Goal: Task Accomplishment & Management: Manage account settings

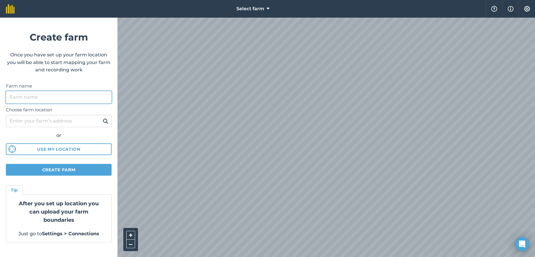
click at [45, 96] on input "Farm name" at bounding box center [59, 97] width 106 height 12
type input "Lord Cranworth Farms"
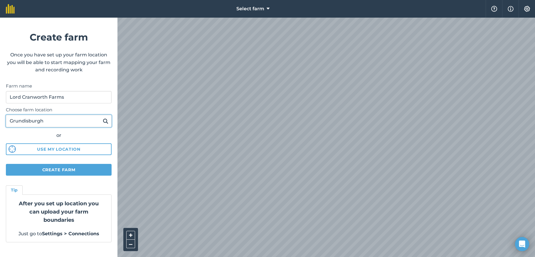
type input "Grundisburgh"
click at [56, 149] on button "Use my location" at bounding box center [59, 149] width 106 height 12
click at [52, 169] on button "Create farm" at bounding box center [59, 170] width 106 height 12
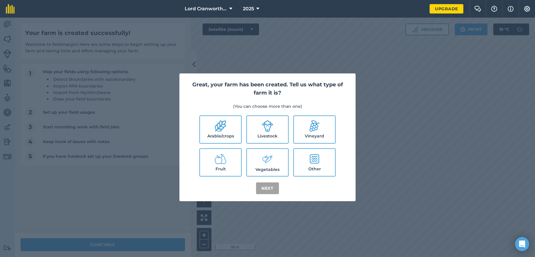
click at [224, 130] on icon at bounding box center [221, 126] width 12 height 12
checkbox input "true"
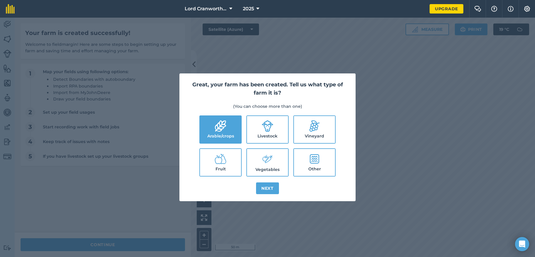
click at [263, 131] on icon at bounding box center [268, 126] width 12 height 12
checkbox input "true"
click at [263, 165] on icon at bounding box center [268, 159] width 12 height 13
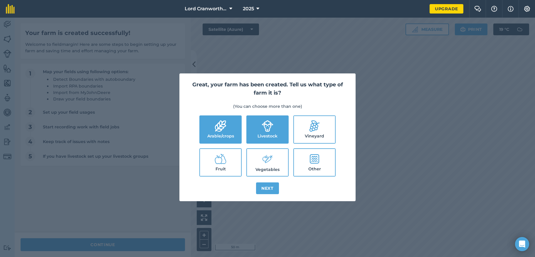
checkbox input "true"
click at [266, 188] on button "Next" at bounding box center [267, 188] width 23 height 12
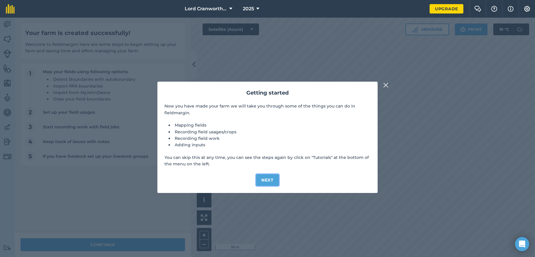
click at [267, 180] on button "Next" at bounding box center [267, 180] width 23 height 12
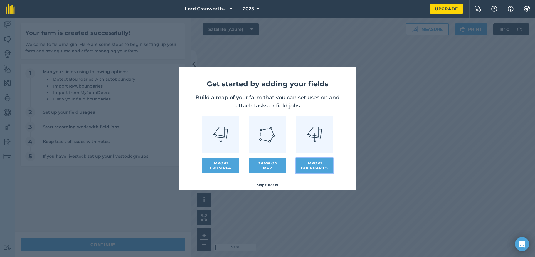
click at [310, 166] on button "Import boundaries" at bounding box center [315, 165] width 38 height 15
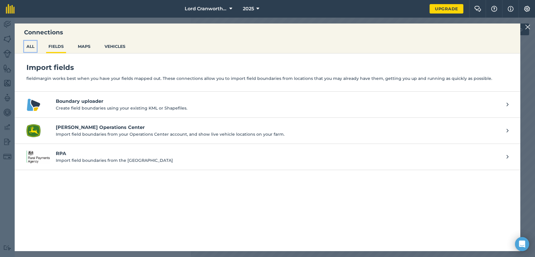
click at [28, 47] on button "ALL" at bounding box center [30, 46] width 13 height 11
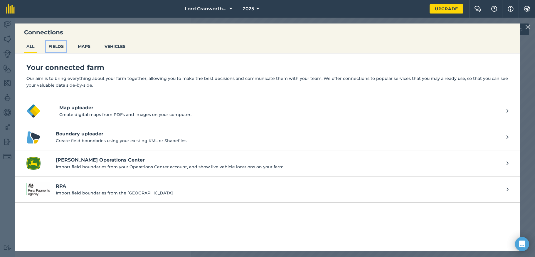
click at [55, 45] on button "FIELDS" at bounding box center [56, 46] width 20 height 11
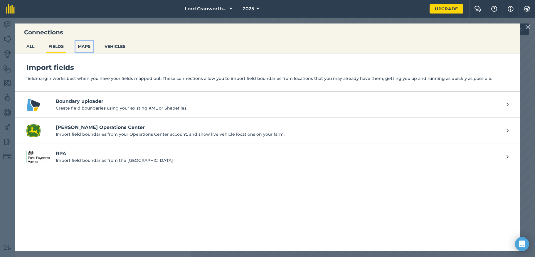
click at [84, 47] on button "MAPS" at bounding box center [83, 46] width 17 height 11
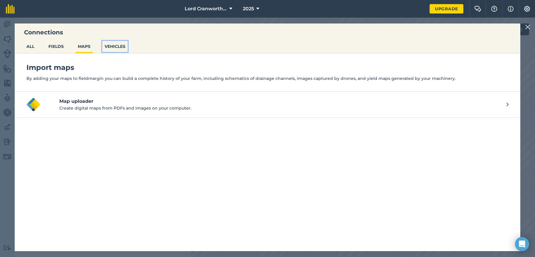
click at [117, 46] on button "VEHICLES" at bounding box center [115, 46] width 26 height 11
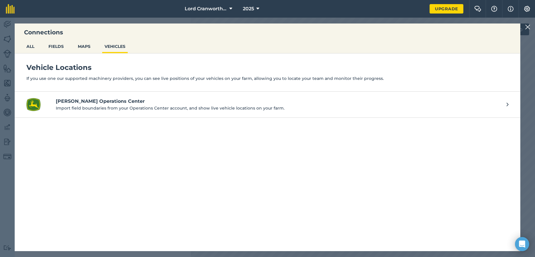
click at [529, 27] on img at bounding box center [527, 26] width 5 height 7
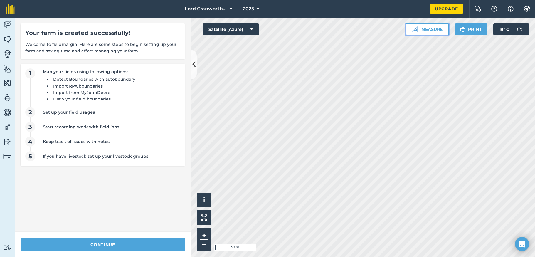
click at [421, 31] on button "Measure" at bounding box center [427, 29] width 43 height 12
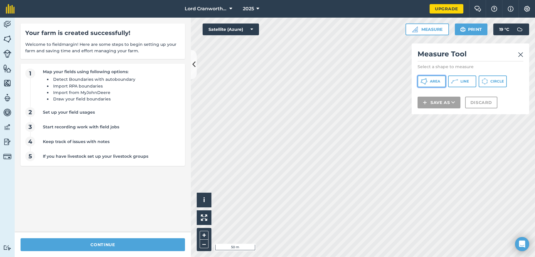
click at [431, 80] on span "Area" at bounding box center [435, 81] width 10 height 5
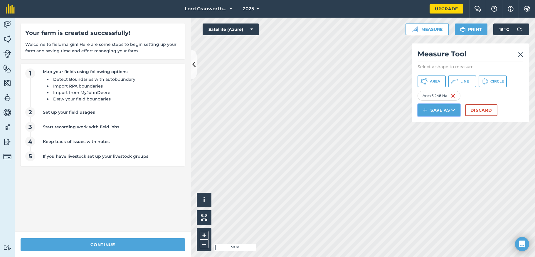
click at [436, 110] on button "Save as" at bounding box center [439, 110] width 43 height 12
click at [441, 123] on link "Field" at bounding box center [439, 123] width 41 height 13
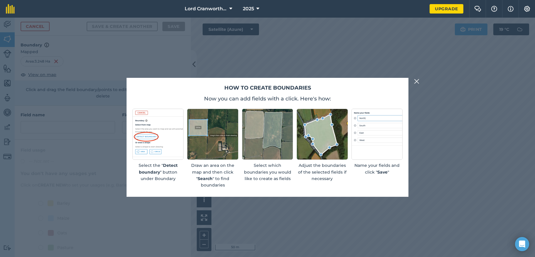
click at [416, 80] on img at bounding box center [416, 81] width 5 height 7
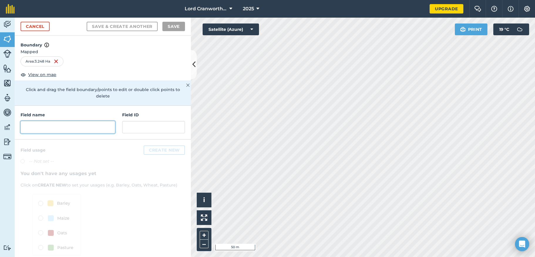
click at [55, 126] on input "text" at bounding box center [68, 127] width 95 height 12
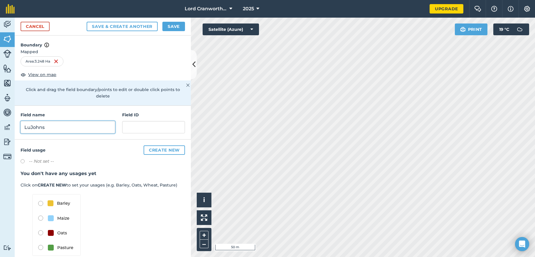
type input "LuJohns"
click at [252, 29] on icon at bounding box center [252, 29] width 3 height 6
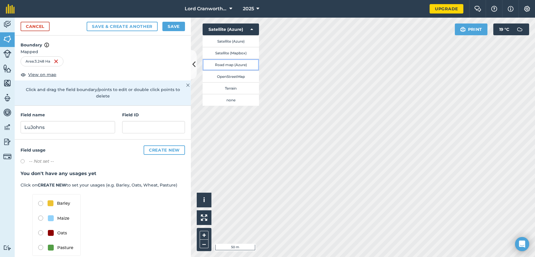
click at [230, 64] on button "Road map (Azure)" at bounding box center [231, 65] width 56 height 12
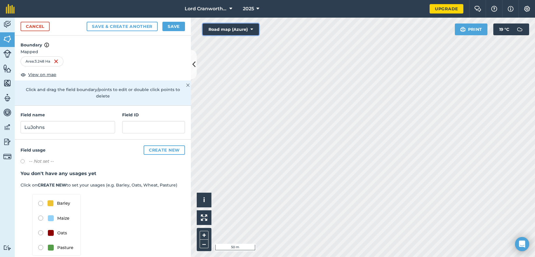
click at [251, 28] on icon at bounding box center [252, 29] width 3 height 6
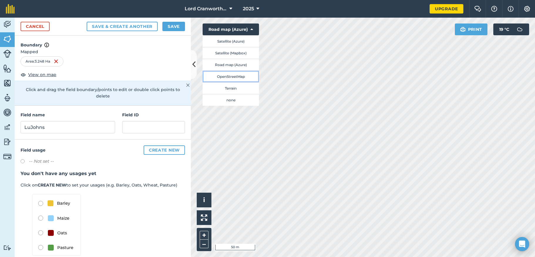
click at [219, 76] on button "OpenStreetMap" at bounding box center [231, 76] width 56 height 12
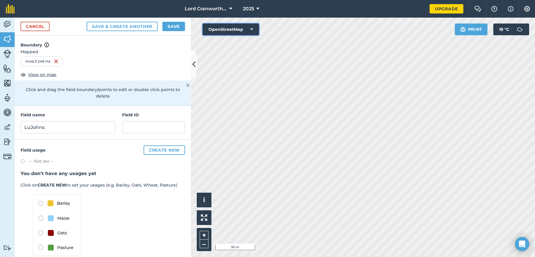
click at [252, 28] on icon at bounding box center [252, 29] width 3 height 6
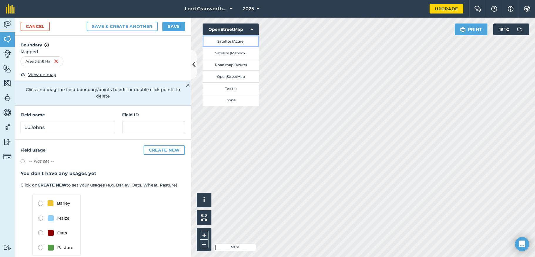
click at [239, 42] on button "Satellite (Azure)" at bounding box center [231, 41] width 56 height 12
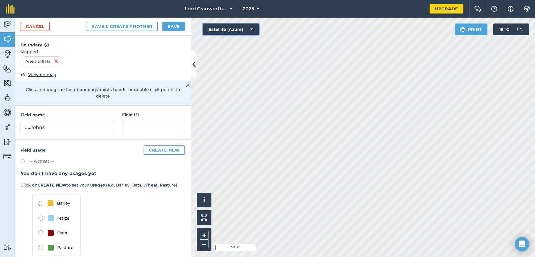
click at [253, 28] on icon at bounding box center [252, 29] width 3 height 6
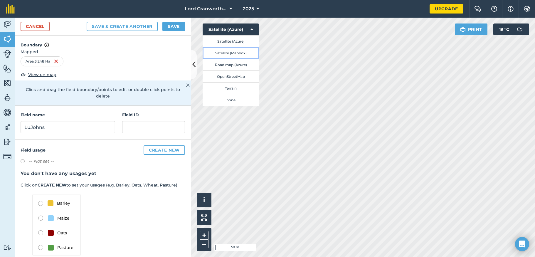
click at [231, 52] on button "Satellite (Mapbox)" at bounding box center [231, 53] width 56 height 12
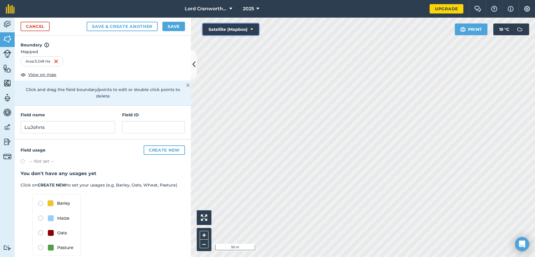
click at [252, 28] on icon at bounding box center [252, 29] width 3 height 6
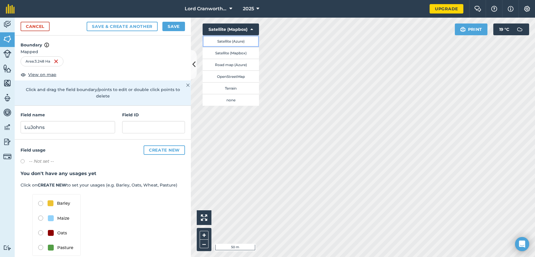
click at [239, 39] on button "Satellite (Azure)" at bounding box center [231, 41] width 56 height 12
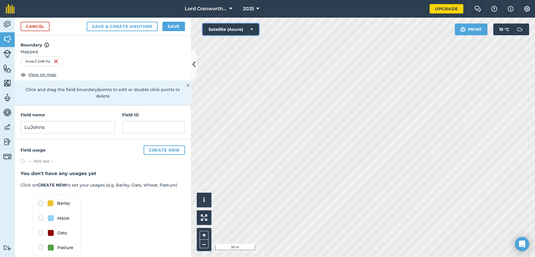
click at [251, 28] on icon at bounding box center [252, 29] width 3 height 6
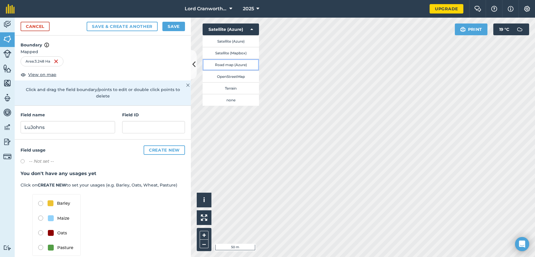
click at [223, 65] on button "Road map (Azure)" at bounding box center [231, 65] width 56 height 12
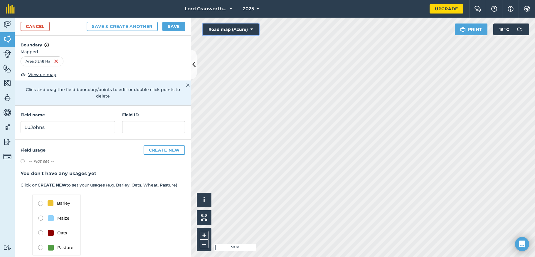
click at [252, 29] on icon at bounding box center [252, 29] width 3 height 6
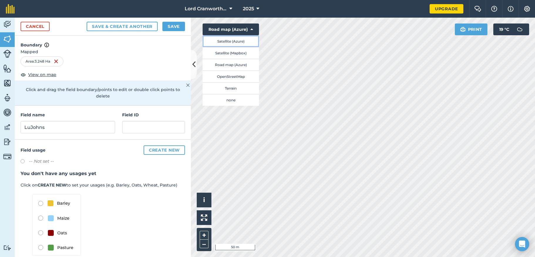
click at [241, 41] on button "Satellite (Azure)" at bounding box center [231, 41] width 56 height 12
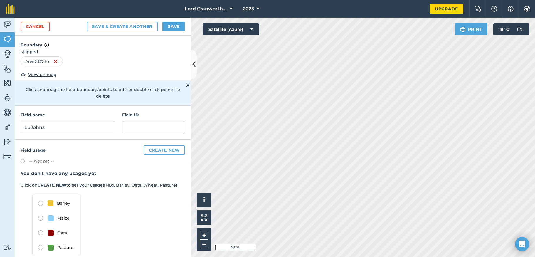
click at [174, 222] on div "Activity Fields Livestock Features Maps Team Vehicles Data Reporting Billing Tu…" at bounding box center [267, 137] width 535 height 239
click at [131, 26] on button "Save & Create Another" at bounding box center [122, 26] width 71 height 9
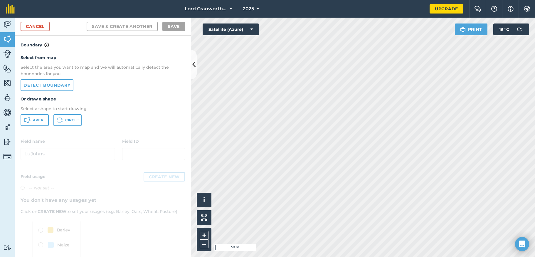
click at [186, 153] on div "Activity Fields Livestock Features Maps Team Vehicles Data Reporting Billing Tu…" at bounding box center [267, 137] width 535 height 239
click at [28, 122] on icon at bounding box center [28, 121] width 1 height 2
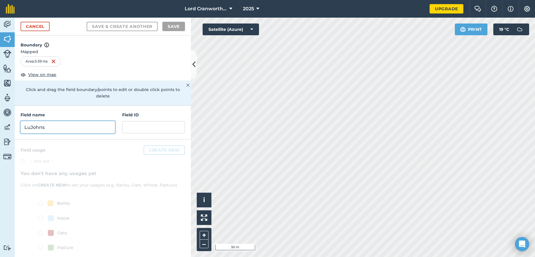
click at [51, 128] on input "LuJohns" at bounding box center [68, 127] width 95 height 12
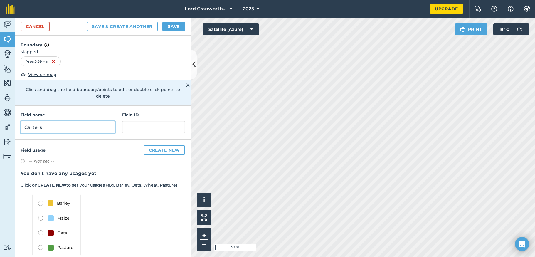
type input "Carters"
click at [41, 203] on img at bounding box center [56, 225] width 48 height 62
click at [40, 204] on img at bounding box center [56, 225] width 48 height 62
click at [58, 204] on img at bounding box center [56, 225] width 48 height 62
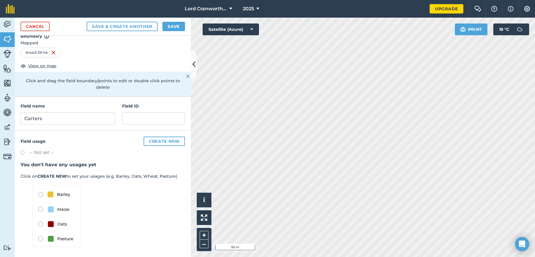
scroll to position [10, 0]
click at [23, 152] on label at bounding box center [25, 152] width 8 height 6
radio input "true"
click at [41, 192] on img at bounding box center [56, 215] width 48 height 62
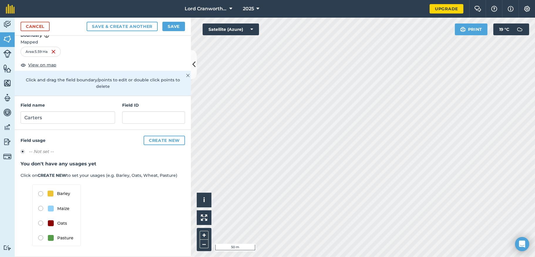
click at [23, 151] on label at bounding box center [25, 152] width 8 height 6
click at [172, 26] on button "Save" at bounding box center [173, 26] width 23 height 9
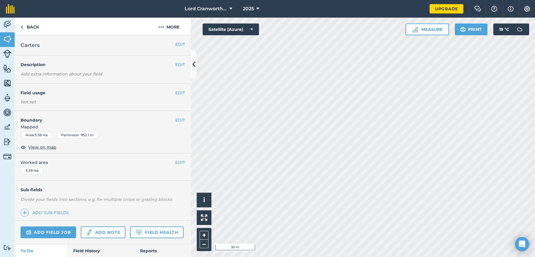
click at [171, 195] on div "Activity Fields Livestock Features Maps Team Vehicles Data Reporting Billing Tu…" at bounding box center [267, 137] width 535 height 239
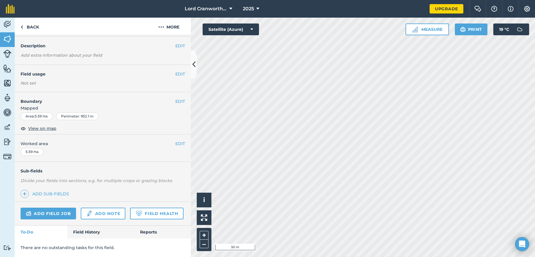
scroll to position [35, 0]
click at [172, 27] on button "More" at bounding box center [169, 26] width 44 height 17
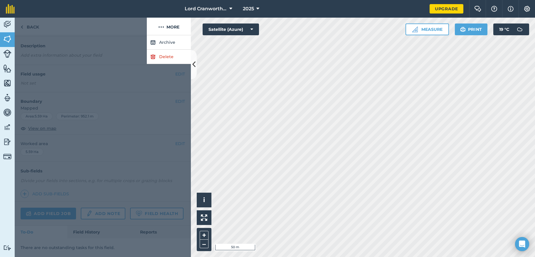
click at [109, 35] on div at bounding box center [81, 27] width 132 height 18
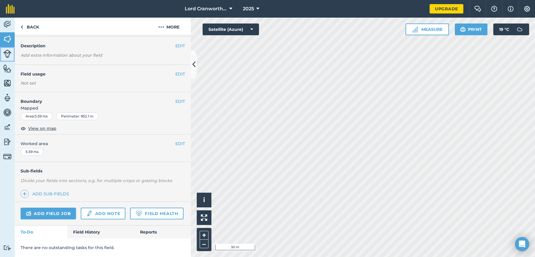
click at [8, 54] on img at bounding box center [7, 54] width 8 height 8
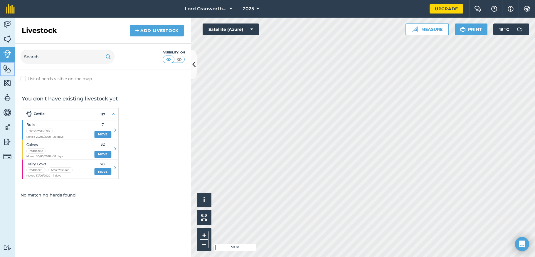
click at [5, 68] on img at bounding box center [7, 68] width 8 height 9
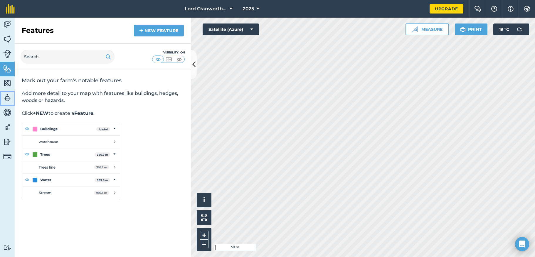
click at [7, 98] on img at bounding box center [7, 97] width 8 height 9
select select "MEMBER"
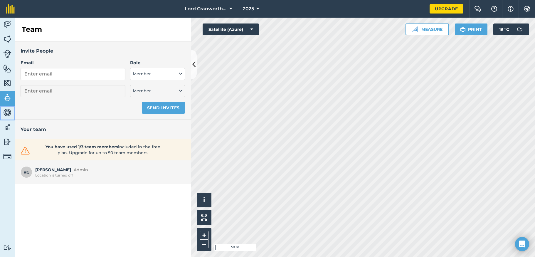
click at [7, 113] on img at bounding box center [7, 112] width 8 height 9
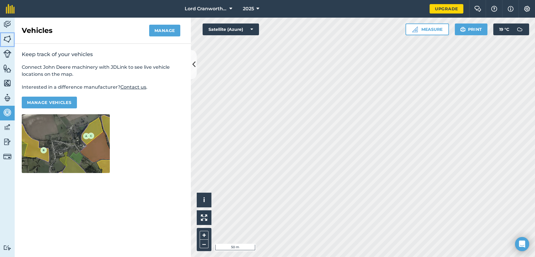
click at [7, 39] on img at bounding box center [7, 39] width 8 height 9
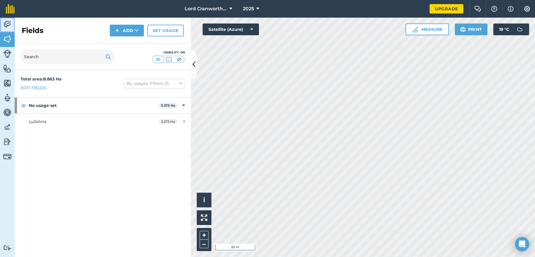
click at [8, 25] on img at bounding box center [7, 24] width 8 height 9
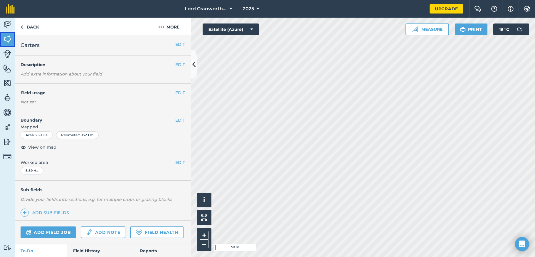
click at [6, 37] on img at bounding box center [7, 39] width 8 height 9
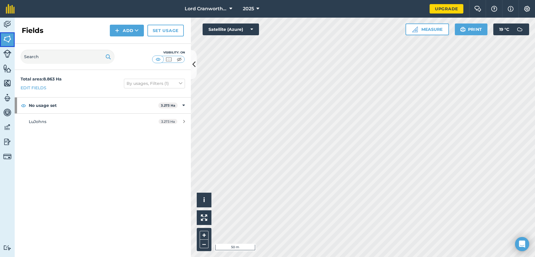
click at [6, 37] on img at bounding box center [7, 39] width 8 height 9
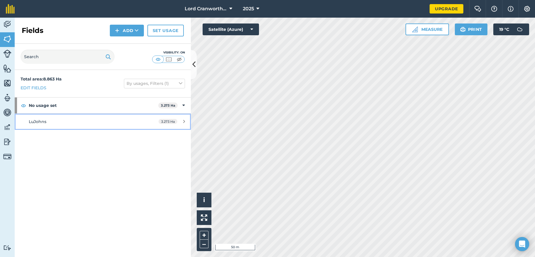
click at [41, 121] on span "LuJohns" at bounding box center [38, 121] width 18 height 5
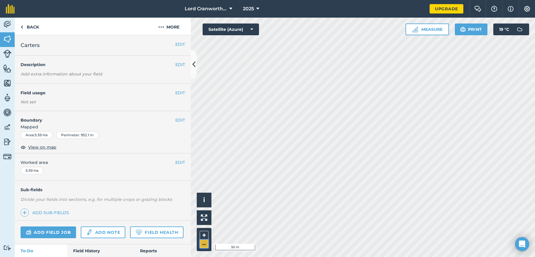
click at [204, 243] on button "–" at bounding box center [204, 244] width 9 height 9
click at [47, 233] on link "Add field job" at bounding box center [49, 232] width 56 height 12
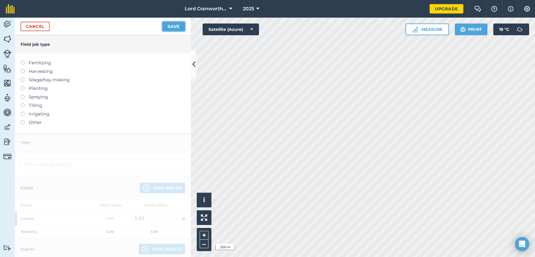
click at [172, 26] on button "Save" at bounding box center [173, 26] width 23 height 9
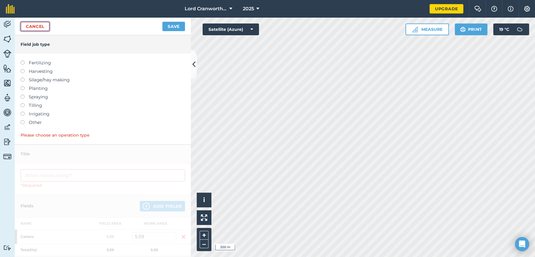
click at [26, 28] on link "Cancel" at bounding box center [35, 26] width 29 height 9
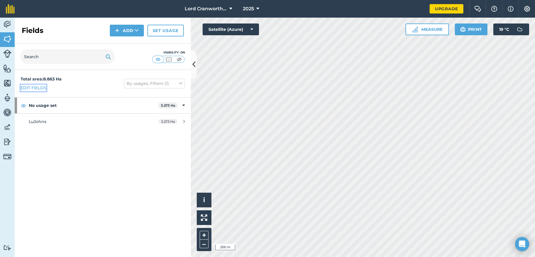
click at [30, 88] on link "Edit fields" at bounding box center [34, 88] width 26 height 6
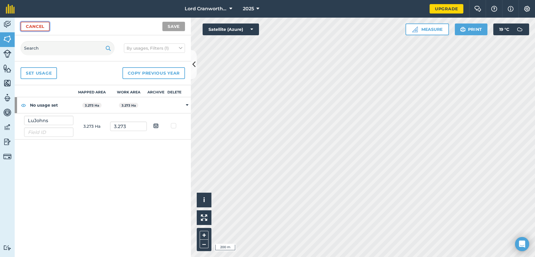
click at [33, 25] on link "Cancel" at bounding box center [35, 26] width 29 height 9
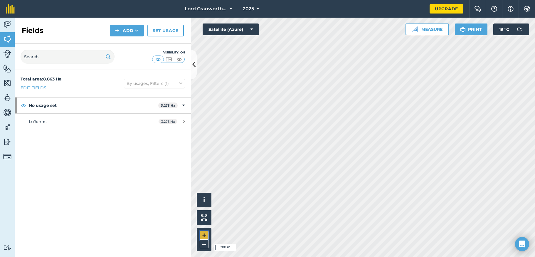
click at [204, 235] on button "+" at bounding box center [204, 235] width 9 height 9
click at [427, 31] on button "Measure" at bounding box center [427, 29] width 43 height 12
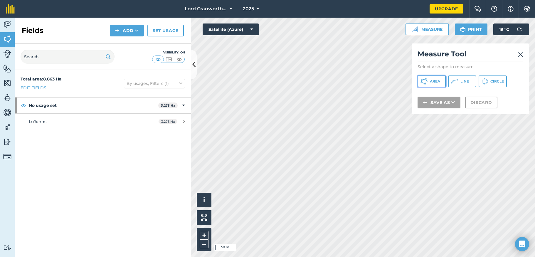
click at [425, 82] on icon at bounding box center [424, 81] width 7 height 7
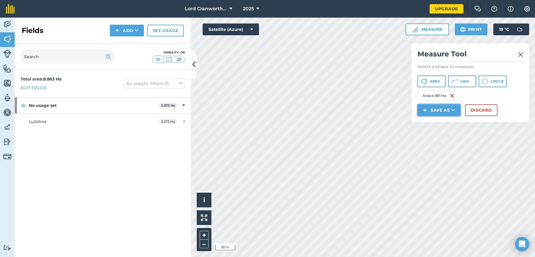
click at [433, 110] on button "Save as" at bounding box center [439, 110] width 43 height 12
click at [437, 123] on link "Field" at bounding box center [439, 123] width 41 height 13
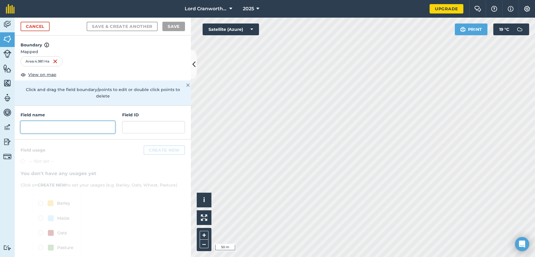
click at [52, 126] on input "text" at bounding box center [68, 127] width 95 height 12
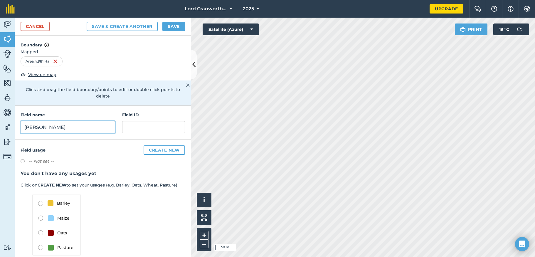
type input "[PERSON_NAME]"
click at [172, 27] on button "Save" at bounding box center [173, 26] width 23 height 9
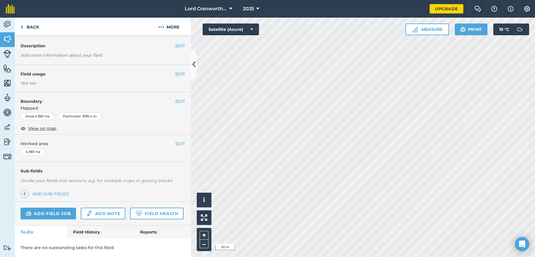
scroll to position [35, 0]
click at [31, 26] on link "Back" at bounding box center [30, 26] width 30 height 17
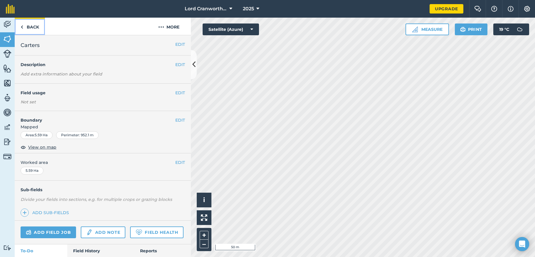
click at [32, 25] on link "Back" at bounding box center [30, 26] width 30 height 17
click at [30, 28] on link "Back" at bounding box center [30, 26] width 30 height 17
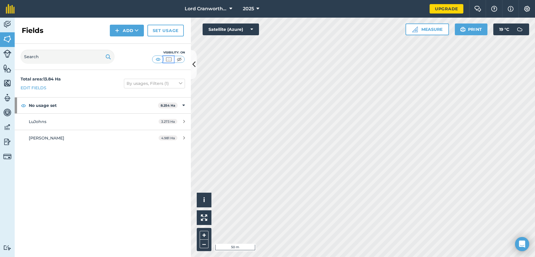
click at [169, 58] on img at bounding box center [168, 59] width 7 height 6
click at [179, 58] on img at bounding box center [179, 59] width 7 height 6
click at [167, 58] on img at bounding box center [168, 59] width 7 height 6
click at [159, 59] on img at bounding box center [157, 59] width 7 height 6
click at [161, 31] on link "Set usage" at bounding box center [165, 31] width 36 height 12
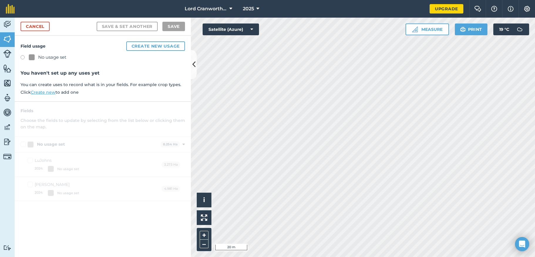
click at [19, 58] on div "Field usage Create new usage No usage set You haven't set up any uses yet You c…" at bounding box center [103, 69] width 176 height 66
click at [22, 57] on label at bounding box center [25, 58] width 8 height 6
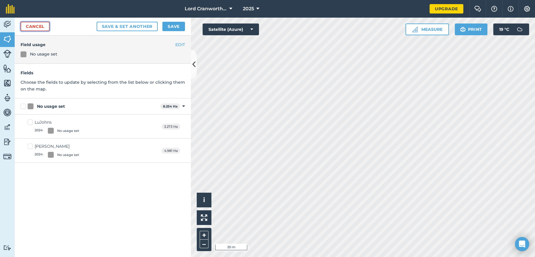
click at [36, 29] on link "Cancel" at bounding box center [35, 26] width 29 height 9
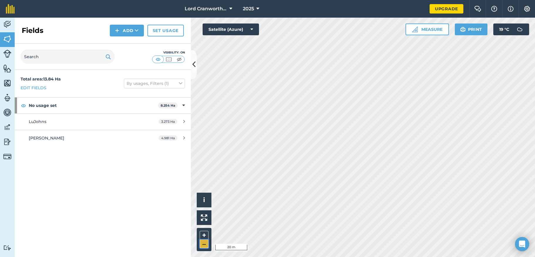
click at [203, 244] on button "–" at bounding box center [204, 244] width 9 height 9
click at [202, 244] on button "–" at bounding box center [204, 244] width 9 height 9
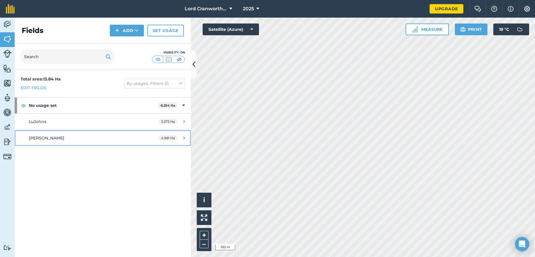
click at [47, 138] on span "[PERSON_NAME]" at bounding box center [47, 137] width 36 height 5
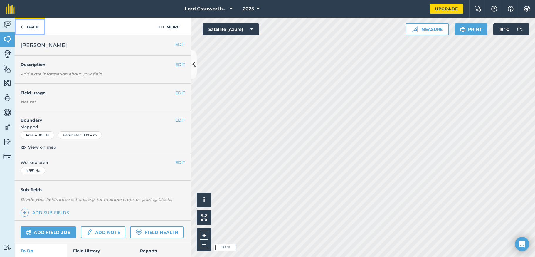
click at [32, 26] on link "Back" at bounding box center [30, 26] width 30 height 17
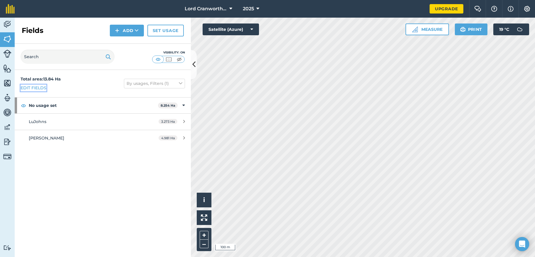
click at [36, 86] on link "Edit fields" at bounding box center [34, 88] width 26 height 6
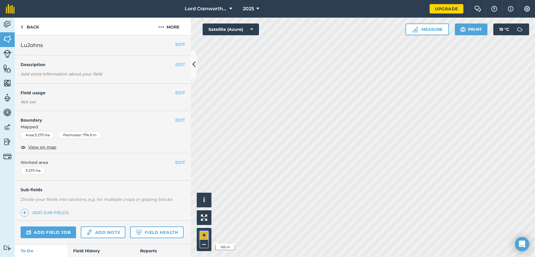
click at [204, 234] on button "+" at bounding box center [204, 235] width 9 height 9
click at [458, 257] on html "Lord Cranworth Farms 2025 Upgrade Farm Chat Help Info Settings Map printing is …" at bounding box center [267, 128] width 535 height 257
click at [31, 26] on link "Back" at bounding box center [30, 26] width 30 height 17
click at [127, 115] on div "Activity Fields Livestock Features Maps Team Vehicles Data Reporting Billing Tu…" at bounding box center [267, 137] width 535 height 239
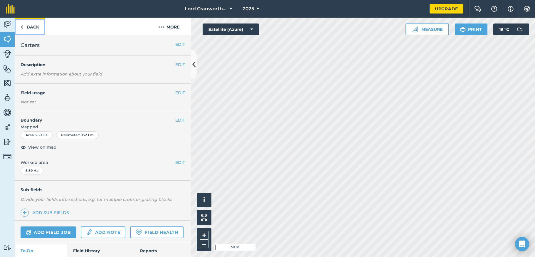
click at [26, 28] on link "Back" at bounding box center [30, 26] width 30 height 17
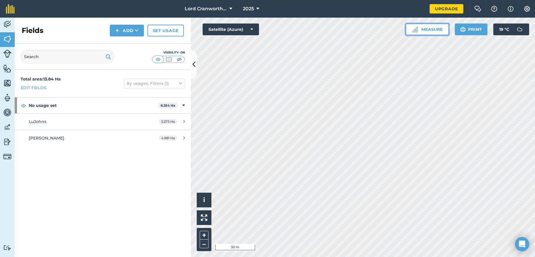
click at [427, 30] on button "Measure" at bounding box center [427, 29] width 43 height 12
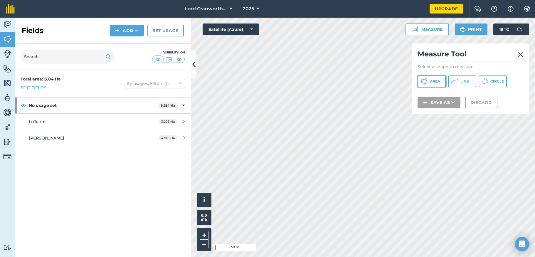
click at [429, 80] on button "Area" at bounding box center [432, 81] width 28 height 12
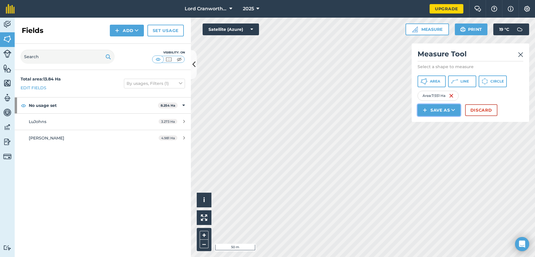
click at [439, 108] on button "Save as" at bounding box center [439, 110] width 43 height 12
click at [436, 122] on link "Field" at bounding box center [439, 123] width 41 height 13
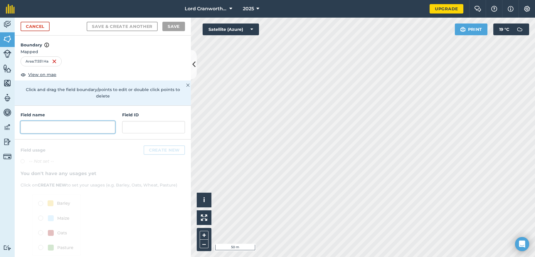
click at [69, 127] on input "text" at bounding box center [68, 127] width 95 height 12
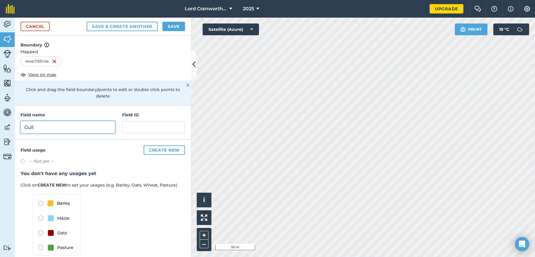
type input "Gull"
click at [171, 27] on button "Save" at bounding box center [173, 26] width 23 height 9
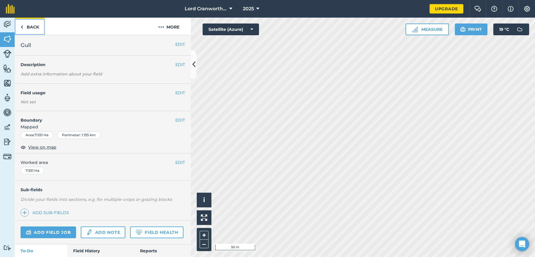
click at [34, 25] on link "Back" at bounding box center [30, 26] width 30 height 17
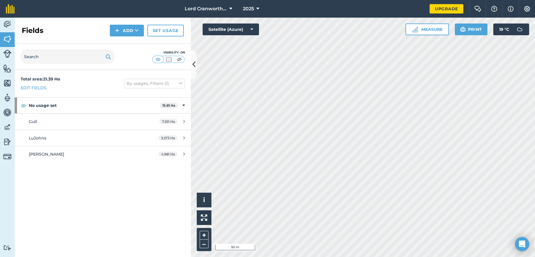
click at [149, 157] on div "Activity Fields Livestock Features Maps Team Vehicles Data Reporting Billing Tu…" at bounding box center [267, 137] width 535 height 239
click at [428, 29] on button "Measure" at bounding box center [427, 29] width 43 height 12
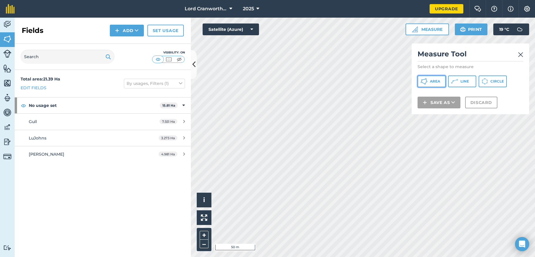
click at [431, 80] on span "Area" at bounding box center [435, 81] width 10 height 5
click at [464, 82] on span "Line" at bounding box center [465, 81] width 9 height 5
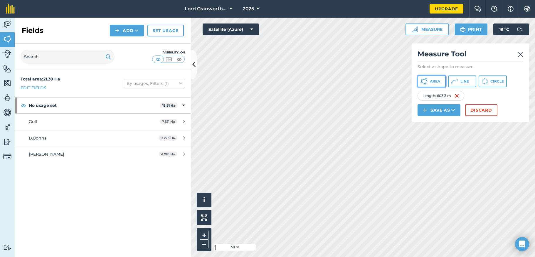
click at [434, 81] on span "Area" at bounding box center [435, 81] width 10 height 5
click at [434, 113] on button "Save as" at bounding box center [439, 110] width 43 height 12
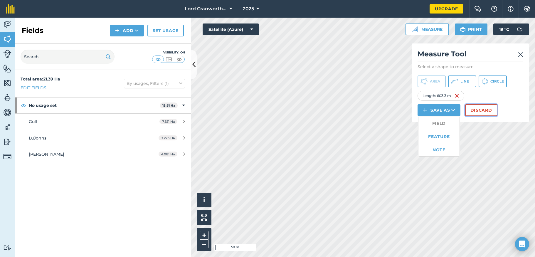
click at [478, 111] on button "Discard" at bounding box center [481, 110] width 32 height 12
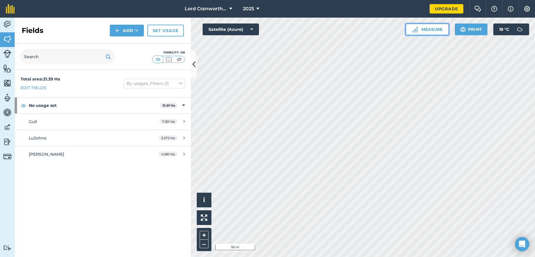
click at [431, 28] on button "Measure" at bounding box center [427, 29] width 43 height 12
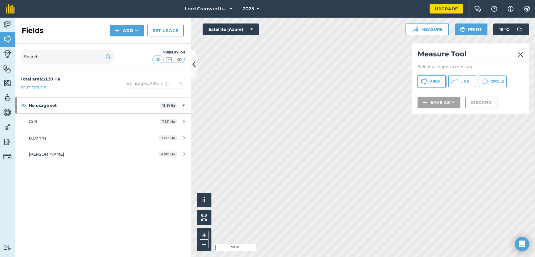
click at [432, 82] on span "Area" at bounding box center [435, 81] width 10 height 5
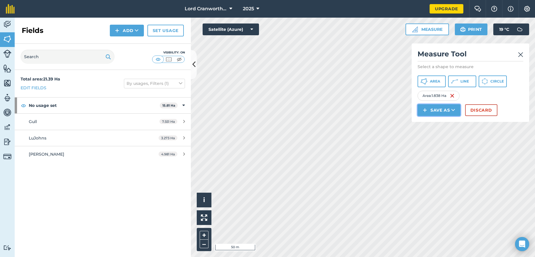
click at [440, 111] on button "Save as" at bounding box center [439, 110] width 43 height 12
click at [434, 124] on link "Field" at bounding box center [439, 123] width 41 height 13
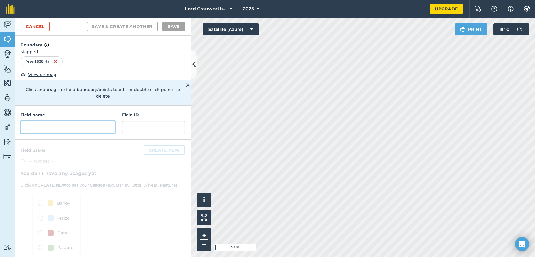
click at [38, 127] on input "text" at bounding box center [68, 127] width 95 height 12
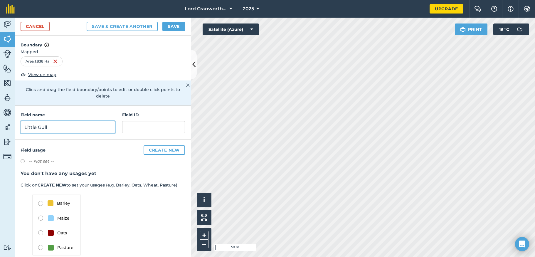
type input "Little Gull"
click at [175, 27] on button "Save" at bounding box center [173, 26] width 23 height 9
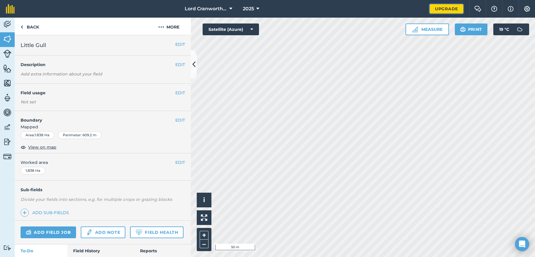
click at [441, 10] on link "Upgrade" at bounding box center [447, 8] width 34 height 9
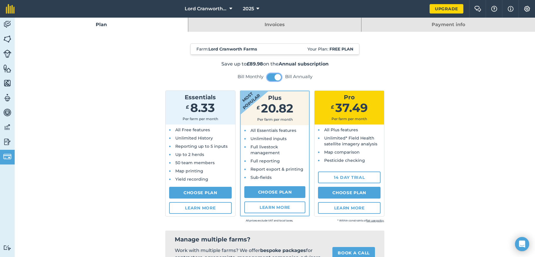
click at [269, 78] on button at bounding box center [274, 77] width 15 height 8
click at [276, 79] on button at bounding box center [274, 77] width 15 height 8
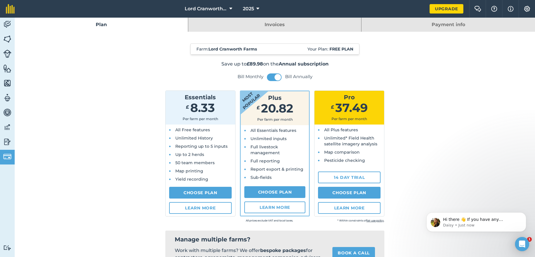
click at [196, 118] on span "Per farm per month" at bounding box center [201, 119] width 36 height 4
click at [273, 192] on link "Choose Plan" at bounding box center [274, 192] width 61 height 12
select select "9220acf7-288c-4cbd-b74c-53c24f79aa56"
select select "GB"
click at [188, 194] on link "Choose Plan" at bounding box center [200, 193] width 63 height 12
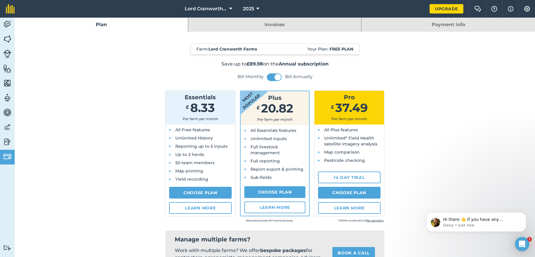
select select "GB"
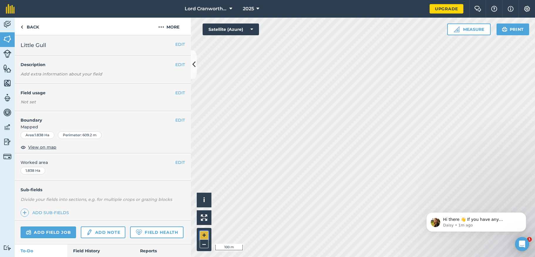
click at [204, 236] on button "+" at bounding box center [204, 235] width 9 height 9
click at [535, 175] on html "Lord Cranworth Farms 2025 Upgrade Farm Chat Help Info Settings Map printing is …" at bounding box center [267, 128] width 535 height 257
click at [175, 45] on button "EDIT" at bounding box center [180, 44] width 10 height 6
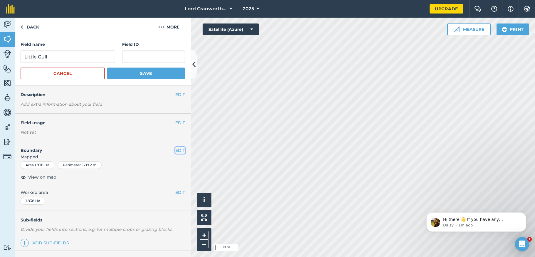
click at [175, 149] on button "EDIT" at bounding box center [180, 150] width 10 height 6
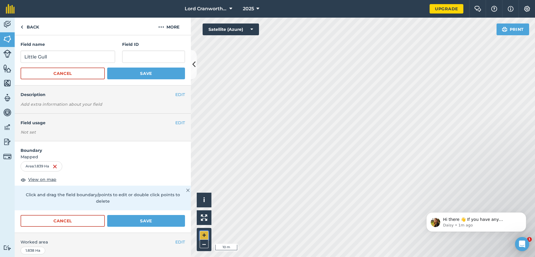
click at [204, 234] on button "+" at bounding box center [204, 235] width 9 height 9
click at [143, 218] on div "Activity Fields Livestock Features Maps Team Vehicles Data Reporting Billing Tu…" at bounding box center [267, 137] width 535 height 239
click at [236, 257] on html "Lord Cranworth Farms 2025 Upgrade Farm Chat Help Info Settings Map printing is …" at bounding box center [267, 128] width 535 height 257
click at [203, 243] on button "–" at bounding box center [204, 244] width 9 height 9
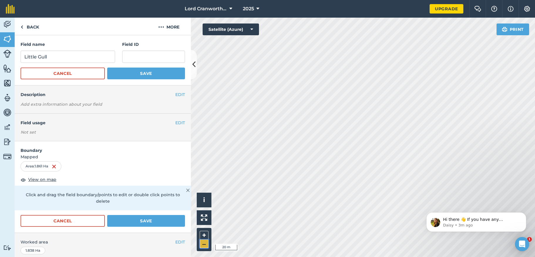
click at [204, 242] on button "–" at bounding box center [204, 244] width 9 height 9
click at [140, 74] on button "Save" at bounding box center [146, 74] width 78 height 12
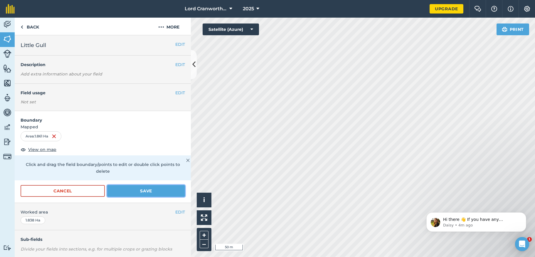
click at [145, 190] on button "Save" at bounding box center [146, 191] width 78 height 12
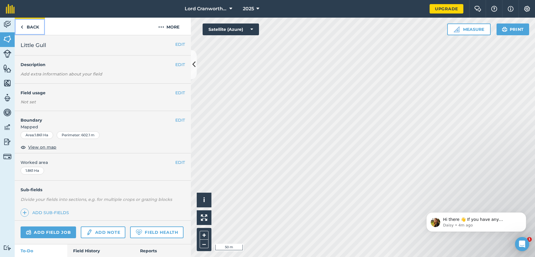
click at [27, 25] on link "Back" at bounding box center [30, 26] width 30 height 17
click at [29, 27] on link "Back" at bounding box center [30, 26] width 30 height 17
click at [268, 11] on div "Lord Cranworth Farms 2025 Upgrade Farm Chat Help Info Settings Map printing is …" at bounding box center [267, 128] width 535 height 257
click at [245, 0] on html "Lord Cranworth Farms 2025 Upgrade Farm Chat Help Info Settings Map printing is …" at bounding box center [267, 128] width 535 height 257
click at [437, 7] on div "Lord Cranworth Farms 2025 Upgrade Farm Chat Help Info Settings Map printing is …" at bounding box center [267, 128] width 535 height 257
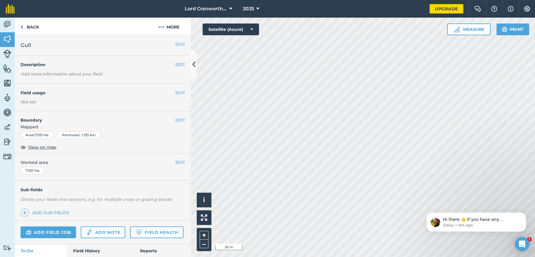
click at [405, 0] on html "Lord Cranworth Farms 2025 Upgrade Farm Chat Help Info Settings Map printing is …" at bounding box center [267, 128] width 535 height 257
click at [399, 0] on html "Lord Cranworth Farms 2025 Upgrade Farm Chat Help Info Settings Map printing is …" at bounding box center [267, 128] width 535 height 257
click at [202, 244] on button "–" at bounding box center [204, 244] width 9 height 9
click at [29, 28] on link "Back" at bounding box center [30, 26] width 30 height 17
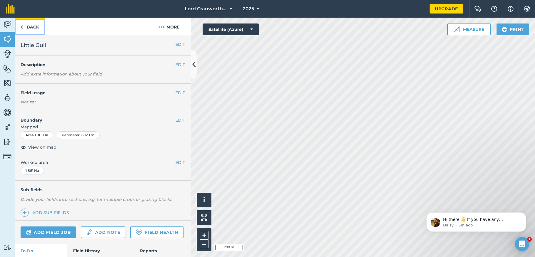
click at [29, 27] on link "Back" at bounding box center [30, 26] width 30 height 17
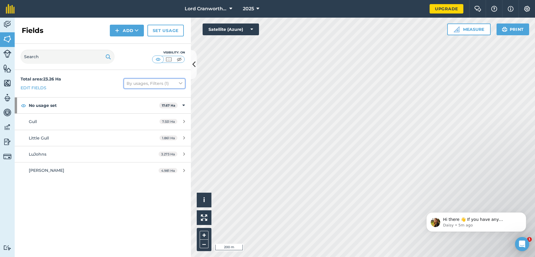
click at [180, 83] on icon at bounding box center [181, 83] width 4 height 6
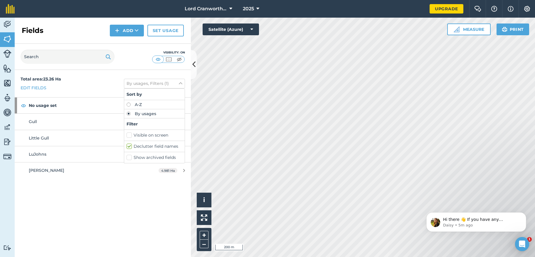
click at [138, 106] on label "A-Z" at bounding box center [155, 104] width 56 height 4
radio input "true"
click at [129, 146] on label "Declutter field names" at bounding box center [155, 146] width 56 height 6
click at [129, 146] on input "Declutter field names" at bounding box center [129, 145] width 4 height 4
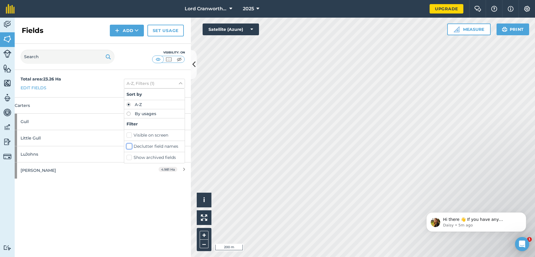
checkbox input "false"
click at [130, 189] on div "Total area : 23.26 Ha Edit fields A-Z Sort by A-Z By usages Filter Visible on s…" at bounding box center [103, 163] width 176 height 187
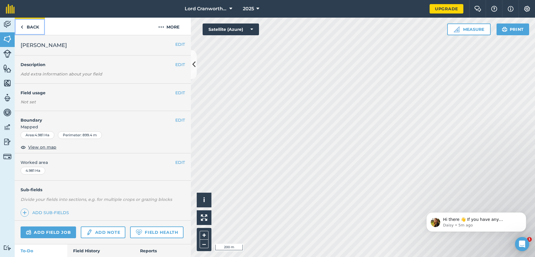
click at [29, 26] on link "Back" at bounding box center [30, 26] width 30 height 17
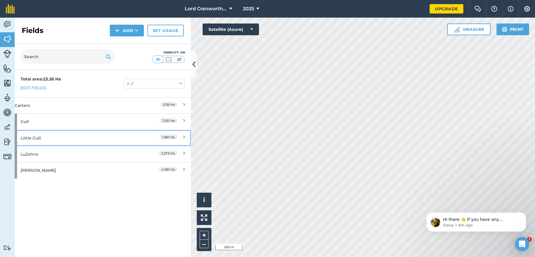
click at [25, 139] on div "Little Gull" at bounding box center [78, 138] width 114 height 16
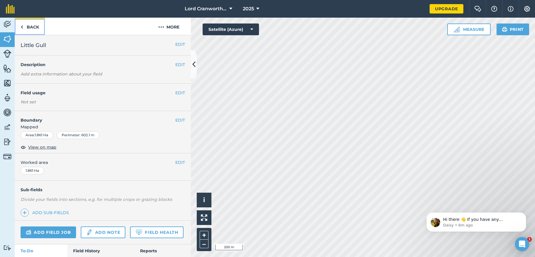
click at [32, 29] on link "Back" at bounding box center [30, 26] width 30 height 17
click at [29, 28] on link "Back" at bounding box center [30, 26] width 30 height 17
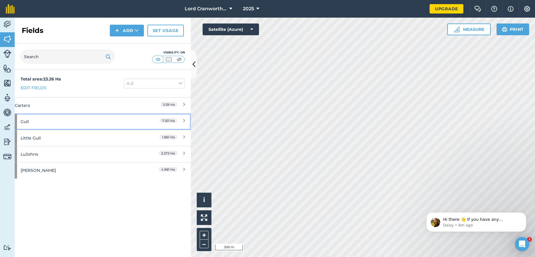
click at [55, 121] on div "Gull" at bounding box center [78, 122] width 114 height 16
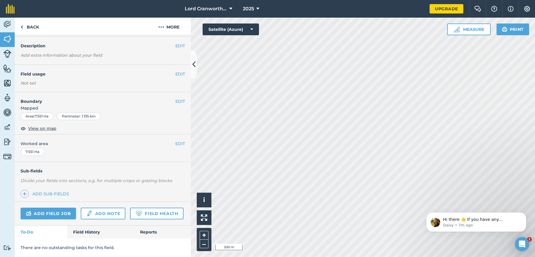
scroll to position [35, 0]
click at [148, 231] on link "Reports" at bounding box center [162, 232] width 57 height 13
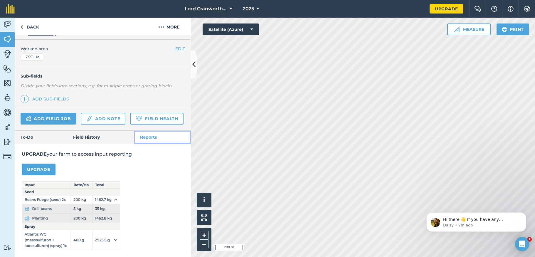
scroll to position [130, 0]
click at [89, 135] on link "Field History" at bounding box center [100, 137] width 67 height 13
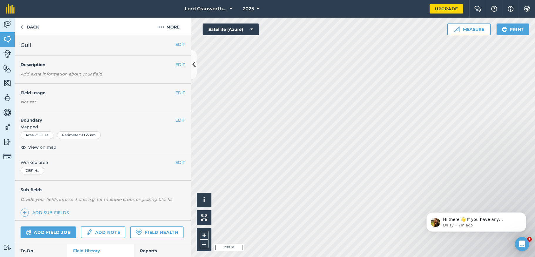
click at [165, 185] on div "Activity Fields Livestock Features Maps Team Vehicles Data Reporting Billing Tu…" at bounding box center [267, 137] width 535 height 239
click at [160, 173] on div "EDIT Worked area 7.551 Ha" at bounding box center [103, 166] width 176 height 27
click at [30, 26] on link "Back" at bounding box center [30, 26] width 30 height 17
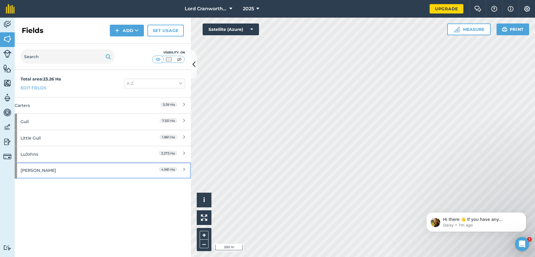
click at [33, 171] on div "[PERSON_NAME]" at bounding box center [78, 170] width 114 height 16
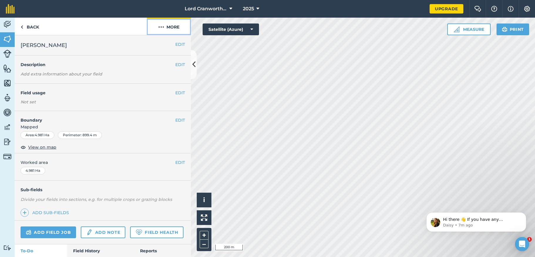
click at [168, 24] on button "More" at bounding box center [169, 26] width 44 height 17
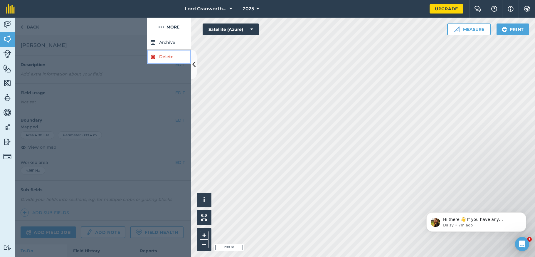
click at [169, 57] on link "Delete" at bounding box center [169, 57] width 44 height 14
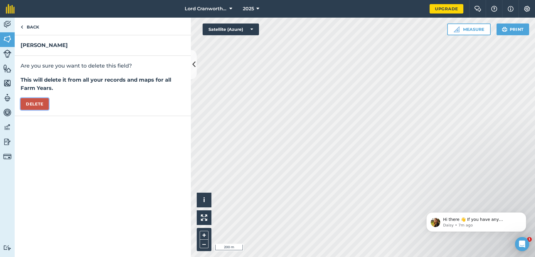
click at [34, 103] on button "Delete" at bounding box center [35, 104] width 28 height 12
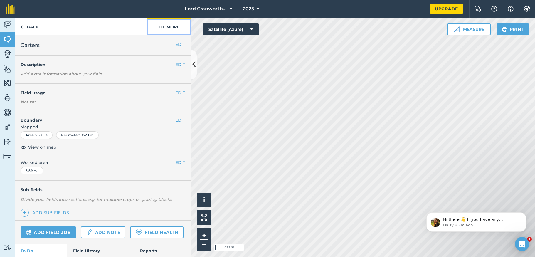
click at [175, 26] on button "More" at bounding box center [169, 26] width 44 height 17
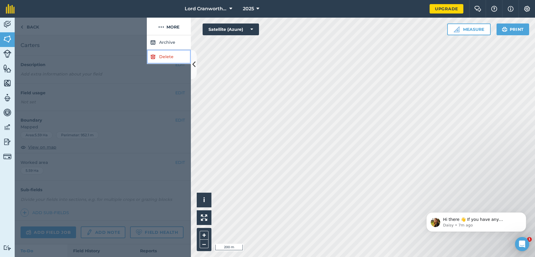
click at [167, 57] on link "Delete" at bounding box center [169, 57] width 44 height 14
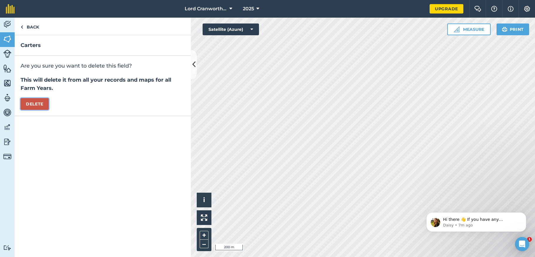
click at [37, 104] on button "Delete" at bounding box center [35, 104] width 28 height 12
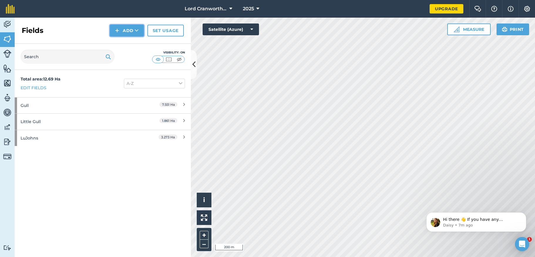
click at [134, 29] on button "Add" at bounding box center [127, 31] width 34 height 12
click at [134, 29] on button "Add Draw Import" at bounding box center [127, 31] width 34 height 12
click at [472, 31] on button "Measure" at bounding box center [468, 29] width 43 height 12
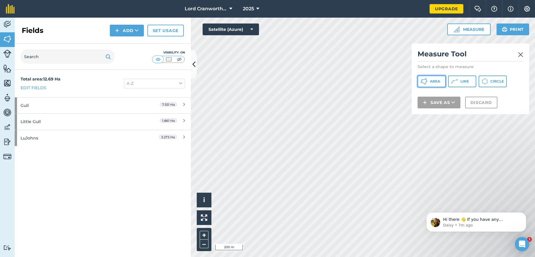
click at [435, 81] on span "Area" at bounding box center [435, 81] width 10 height 5
click at [204, 235] on button "+" at bounding box center [204, 235] width 9 height 9
click at [202, 235] on button "+" at bounding box center [204, 235] width 9 height 9
click at [429, 107] on div "Click to start drawing i © 2025 TomTom, Microsoft 20 m + – Satellite (Azure) Me…" at bounding box center [363, 137] width 344 height 239
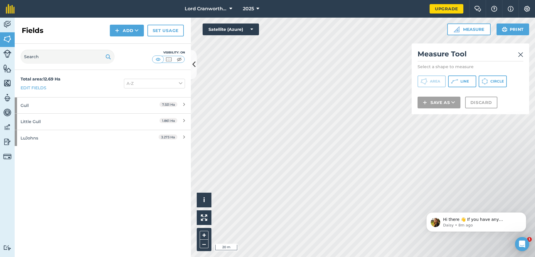
click at [374, 257] on html "Lord Cranworth Farms 2025 Upgrade Farm Chat Help Info Settings Map printing is …" at bounding box center [267, 128] width 535 height 257
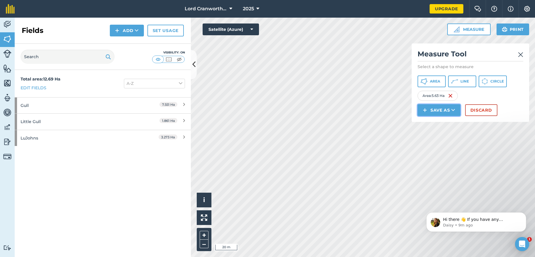
click at [439, 110] on button "Save as" at bounding box center [439, 110] width 43 height 12
click at [438, 123] on link "Field" at bounding box center [439, 123] width 41 height 13
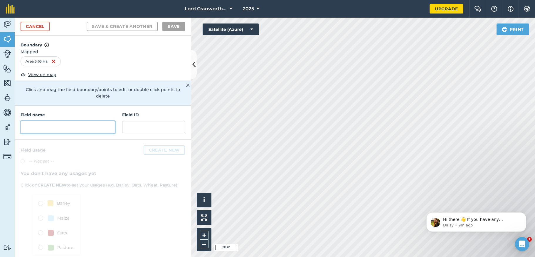
click at [70, 124] on input "text" at bounding box center [68, 127] width 95 height 12
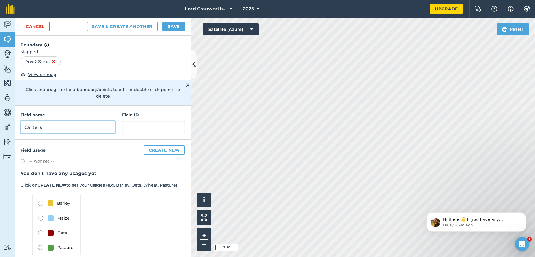
type input "Carters"
click at [172, 26] on button "Save" at bounding box center [173, 26] width 23 height 9
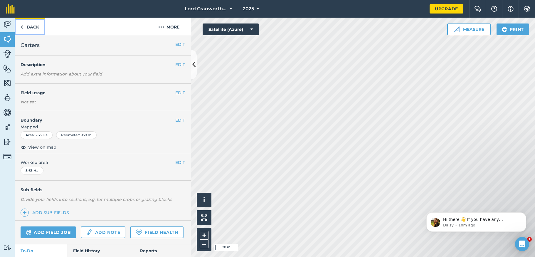
click at [35, 26] on link "Back" at bounding box center [30, 26] width 30 height 17
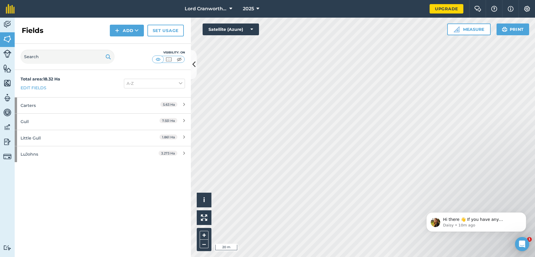
click at [159, 185] on div "Activity Fields Livestock Features Maps Team Vehicles Data Reporting Billing Tu…" at bounding box center [267, 137] width 535 height 239
click at [37, 107] on div "Carters" at bounding box center [78, 106] width 114 height 16
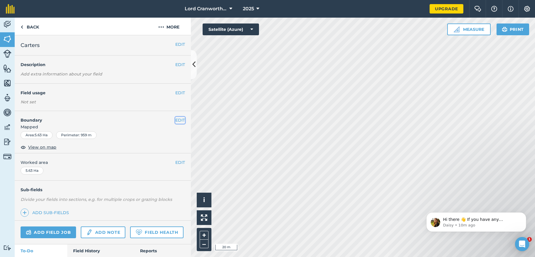
click at [179, 122] on button "EDIT" at bounding box center [180, 120] width 10 height 6
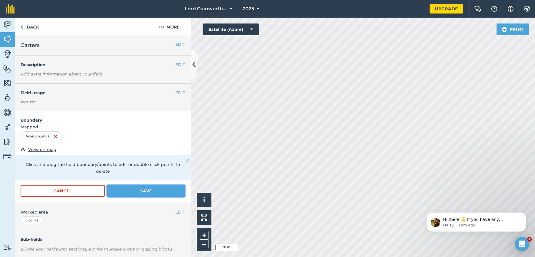
click at [141, 192] on button "Save" at bounding box center [146, 191] width 78 height 12
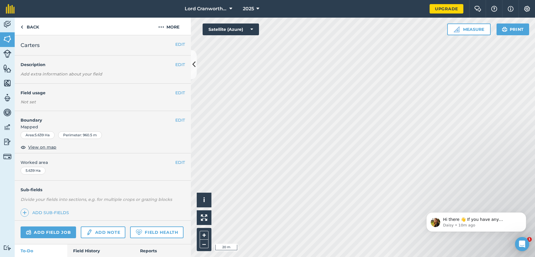
click at [337, 257] on html "Lord Cranworth Farms 2025 Upgrade Farm Chat Help Info Settings Map printing is …" at bounding box center [267, 128] width 535 height 257
click at [469, 31] on button "Measure" at bounding box center [468, 29] width 43 height 12
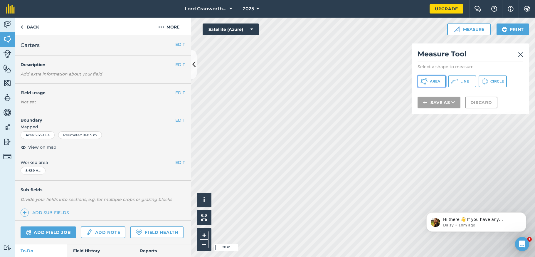
click at [429, 79] on button "Area" at bounding box center [432, 81] width 28 height 12
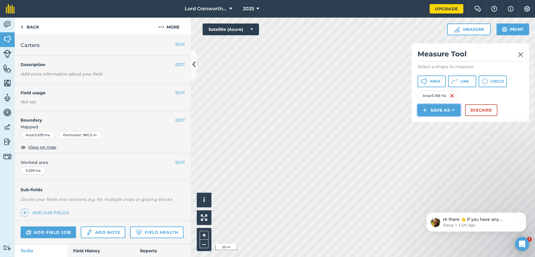
click at [443, 109] on button "Save as" at bounding box center [439, 110] width 43 height 12
click at [438, 124] on link "Field" at bounding box center [439, 123] width 41 height 13
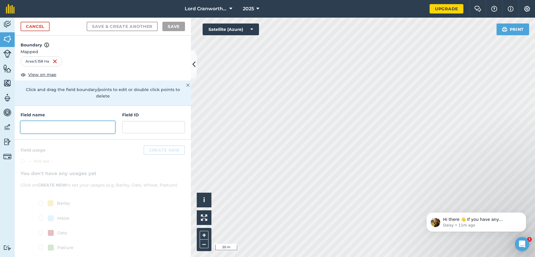
click at [66, 127] on input "text" at bounding box center [68, 127] width 95 height 12
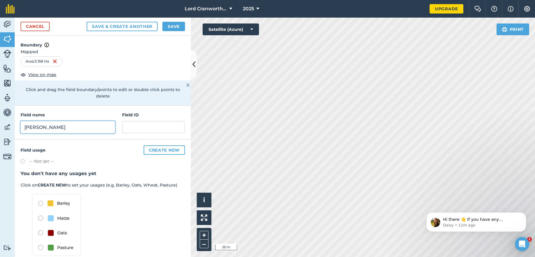
type input "[PERSON_NAME]"
click at [175, 26] on button "Save" at bounding box center [173, 26] width 23 height 9
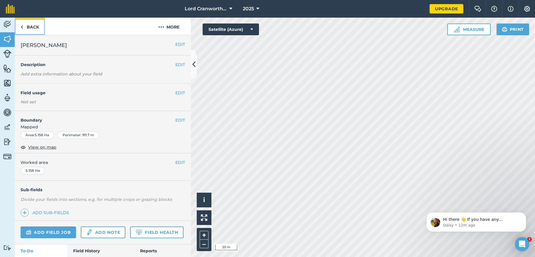
click at [30, 26] on link "Back" at bounding box center [30, 26] width 30 height 17
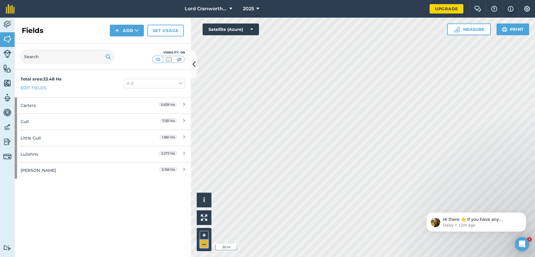
click at [205, 245] on button "–" at bounding box center [204, 244] width 9 height 9
click at [205, 244] on button "–" at bounding box center [204, 244] width 9 height 9
click at [206, 244] on button "–" at bounding box center [204, 244] width 9 height 9
